Goal: Task Accomplishment & Management: Use online tool/utility

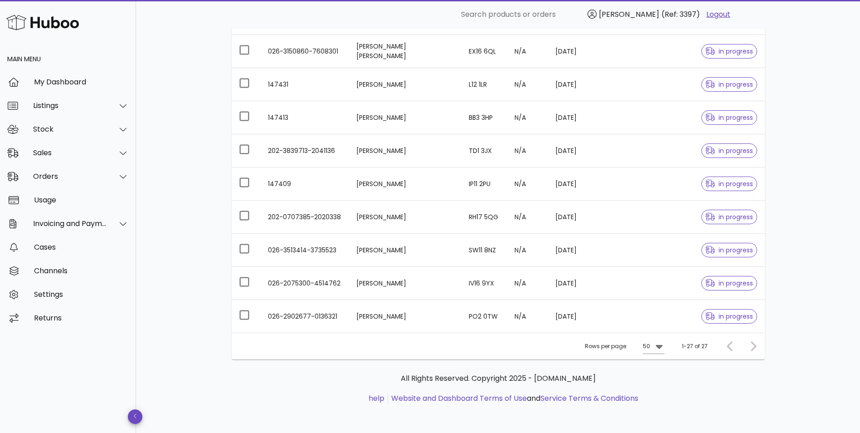
scroll to position [524, 0]
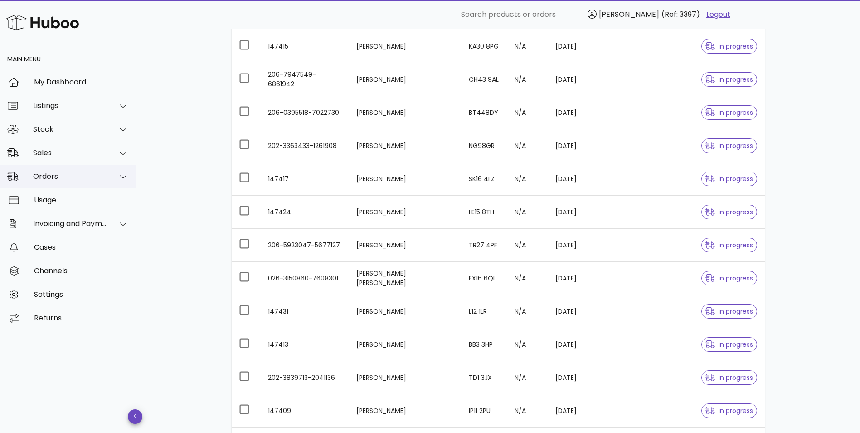
click at [59, 179] on div "Orders" at bounding box center [70, 176] width 74 height 9
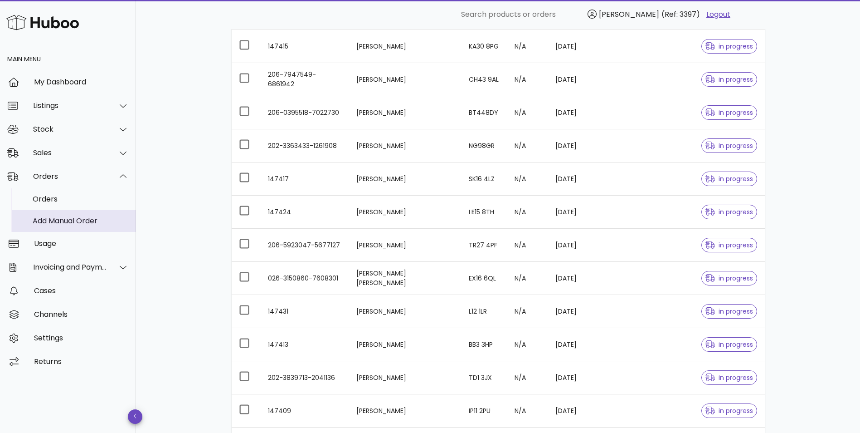
click at [49, 226] on div "Add Manual Order" at bounding box center [81, 221] width 96 height 20
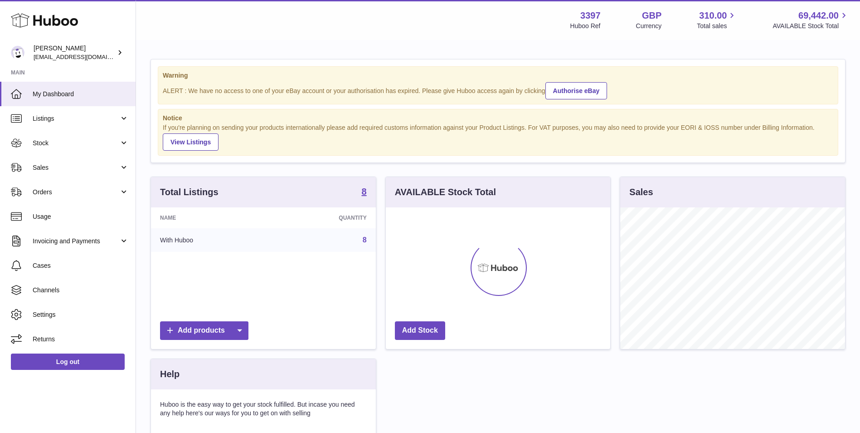
scroll to position [142, 224]
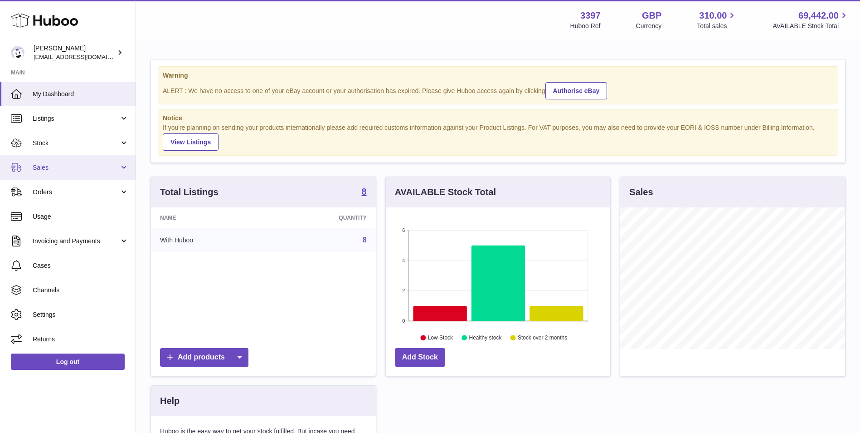
click at [67, 168] on span "Sales" at bounding box center [76, 167] width 87 height 9
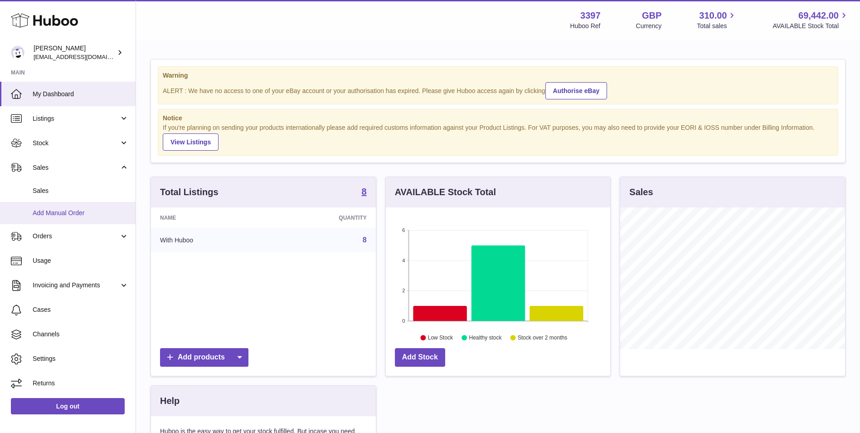
click at [53, 214] on span "Add Manual Order" at bounding box center [81, 213] width 96 height 9
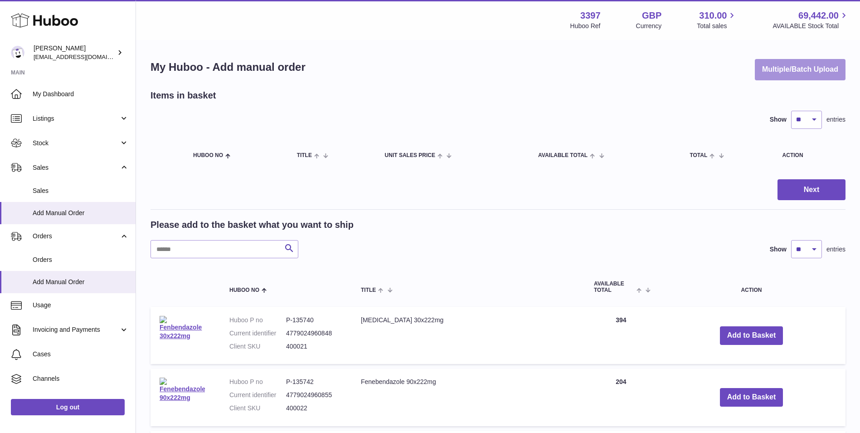
click at [775, 77] on button "Multiple/Batch Upload" at bounding box center [800, 69] width 91 height 21
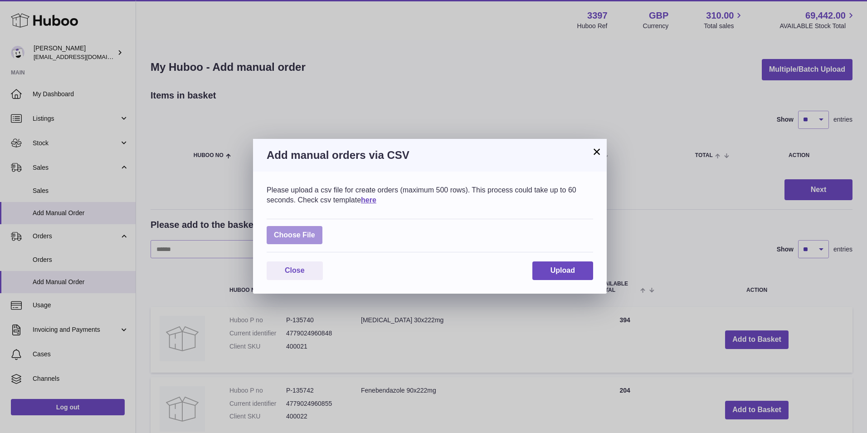
click at [304, 237] on label at bounding box center [295, 235] width 56 height 19
click at [315, 231] on input "file" at bounding box center [315, 230] width 0 height 0
type input "**********"
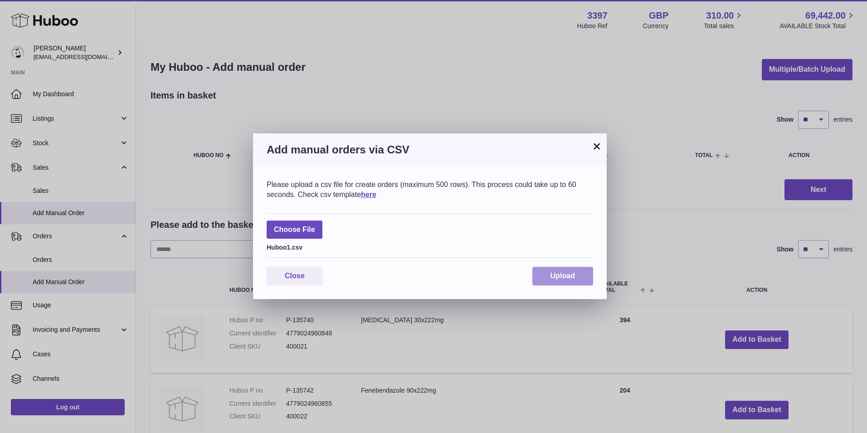
drag, startPoint x: 571, startPoint y: 279, endPoint x: 582, endPoint y: 272, distance: 13.5
click at [571, 278] on span "Upload" at bounding box center [563, 276] width 24 height 8
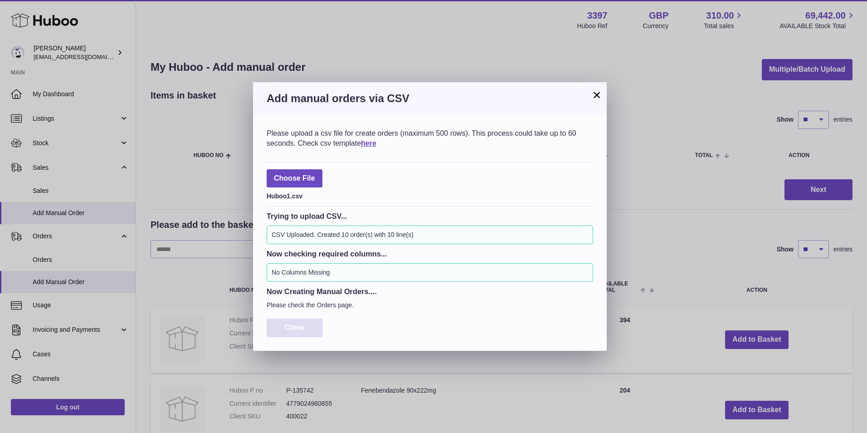
click at [290, 323] on button "Close" at bounding box center [295, 327] width 56 height 19
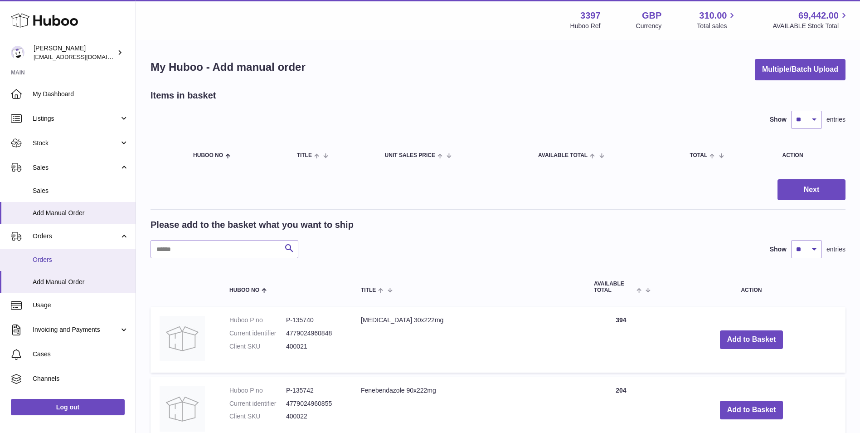
click at [50, 258] on span "Orders" at bounding box center [81, 259] width 96 height 9
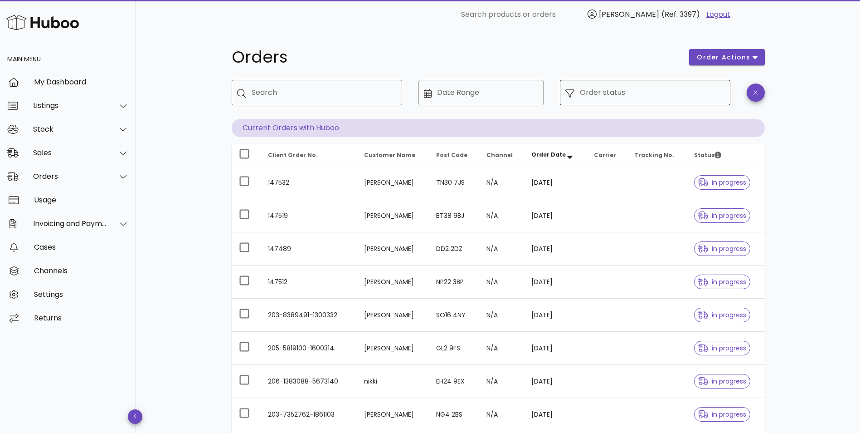
click at [667, 88] on input "Order status" at bounding box center [652, 92] width 145 height 15
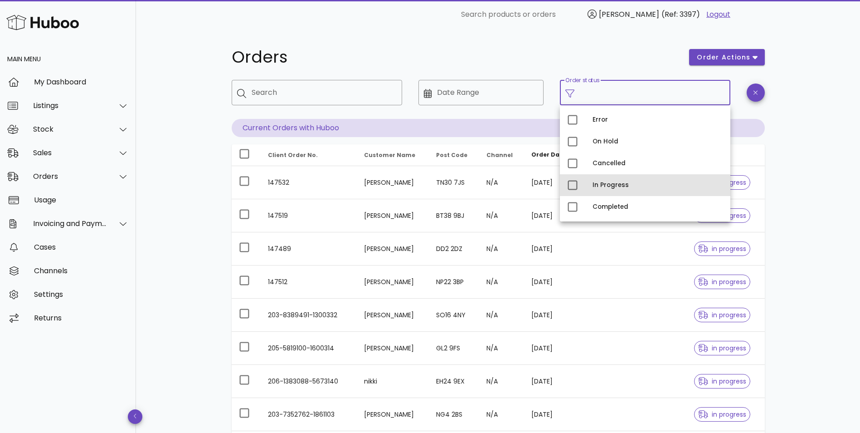
click at [602, 183] on div "In Progress" at bounding box center [658, 184] width 131 height 7
type input "**********"
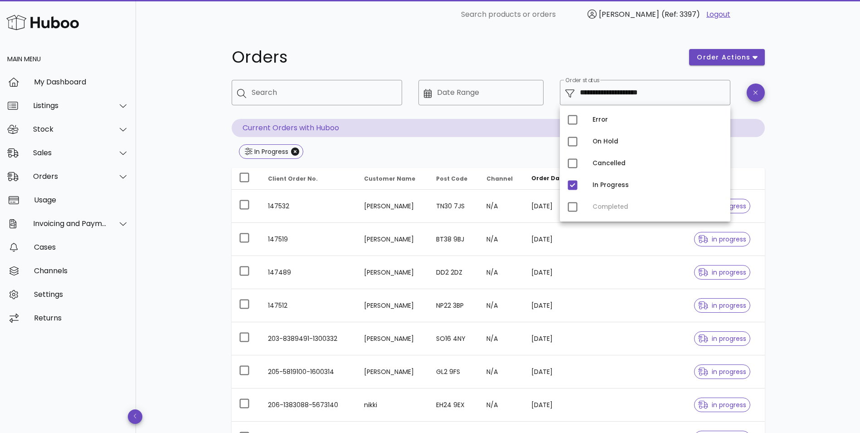
click at [790, 203] on div "**********" at bounding box center [498, 324] width 724 height 591
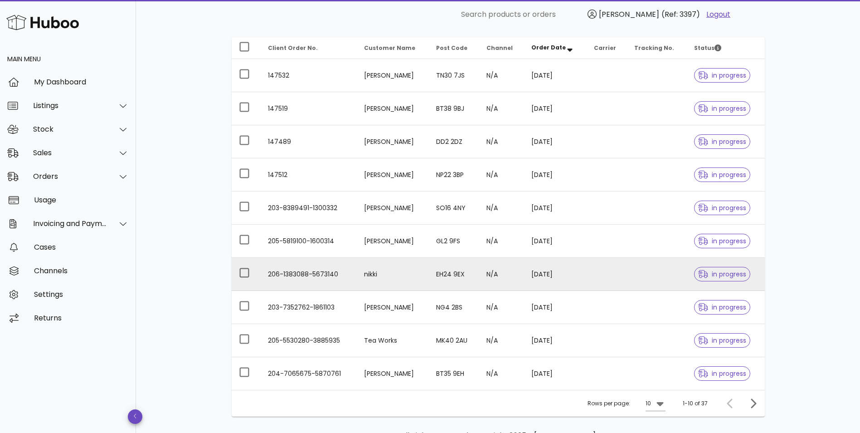
scroll to position [188, 0]
